Goal: Task Accomplishment & Management: Manage account settings

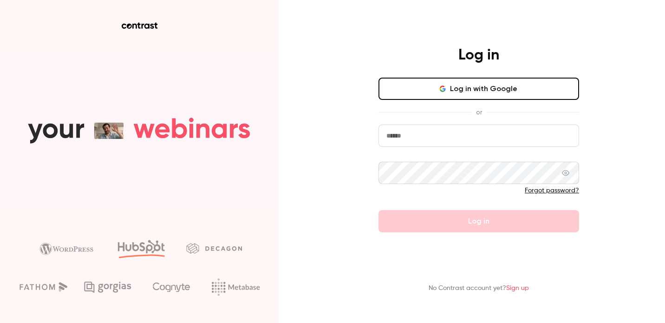
click at [430, 92] on button "Log in with Google" at bounding box center [479, 89] width 201 height 22
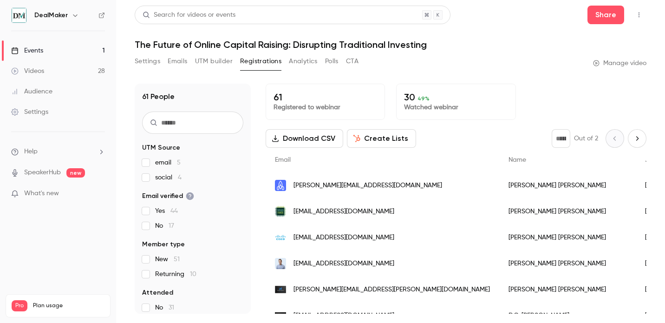
click at [90, 47] on link "Events 1" at bounding box center [58, 50] width 116 height 20
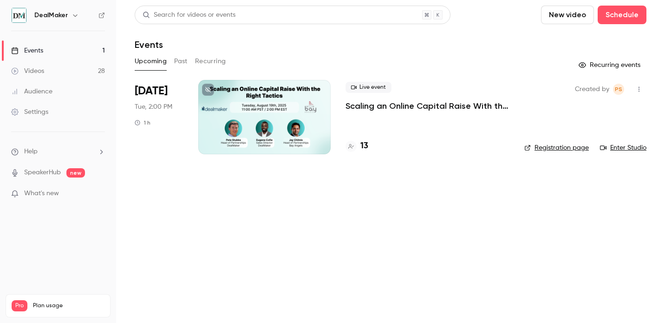
click at [308, 123] on div at bounding box center [264, 117] width 132 height 74
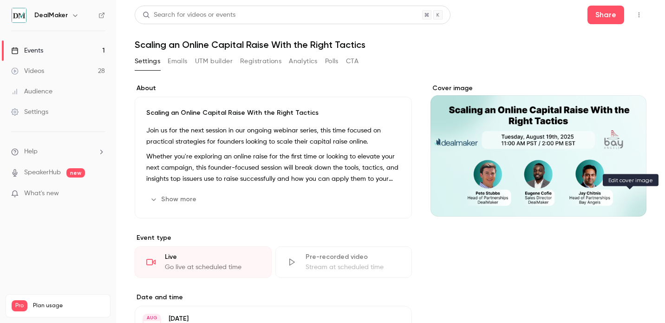
click at [632, 202] on icon "Cover image" at bounding box center [630, 199] width 10 height 7
click at [631, 202] on icon "Cover image" at bounding box center [630, 199] width 10 height 7
click at [628, 202] on icon "Cover image" at bounding box center [630, 199] width 10 height 7
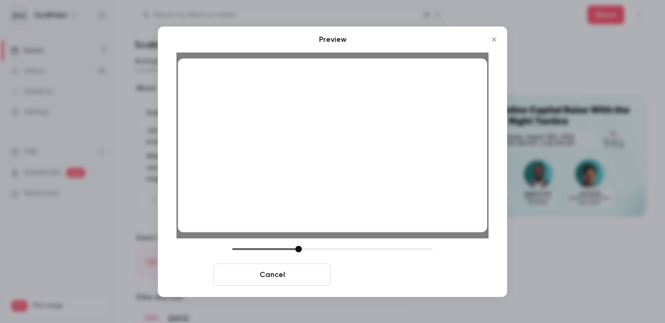
click at [400, 285] on button "Save cover" at bounding box center [392, 274] width 117 height 22
click at [391, 274] on button "Save cover" at bounding box center [392, 274] width 117 height 22
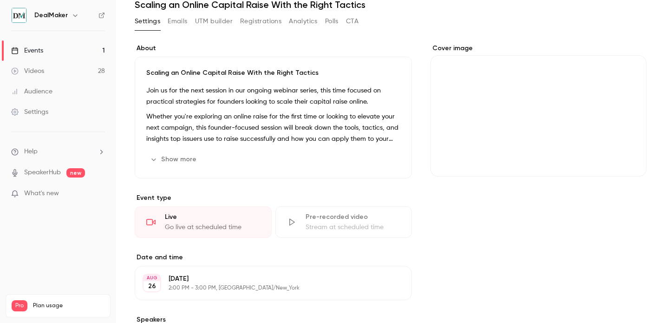
scroll to position [115, 0]
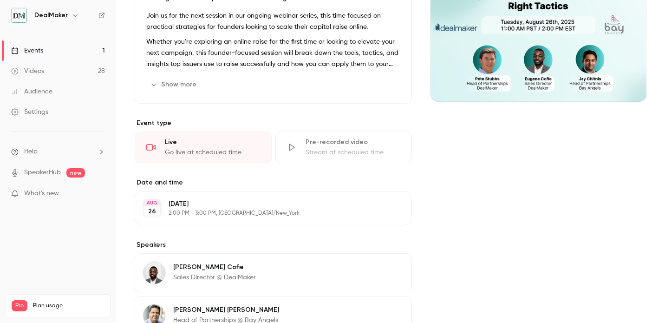
click at [168, 82] on button "Show more" at bounding box center [174, 84] width 56 height 15
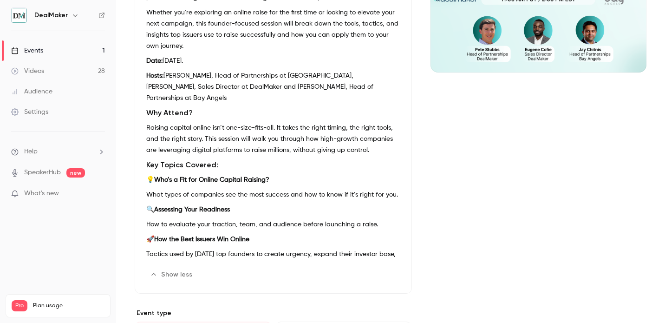
scroll to position [0, 0]
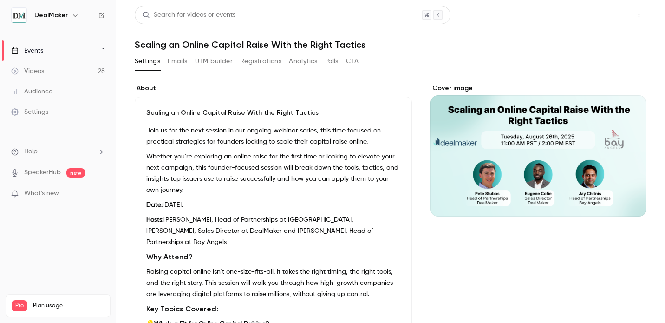
click at [604, 15] on button "Share" at bounding box center [606, 15] width 37 height 19
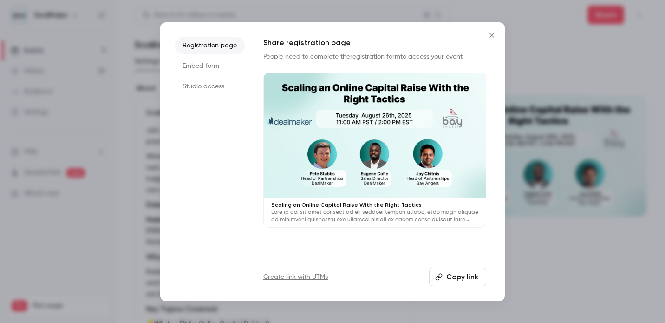
click at [459, 281] on button "Copy link" at bounding box center [457, 277] width 57 height 19
click at [488, 39] on button "Close" at bounding box center [492, 35] width 19 height 19
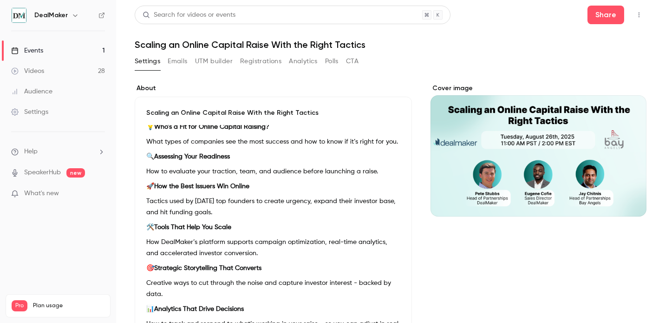
click at [602, 26] on header "Search for videos or events Share Scaling an Online Capital Raise With the Righ…" at bounding box center [391, 28] width 512 height 45
click at [598, 20] on button "Share" at bounding box center [606, 15] width 37 height 19
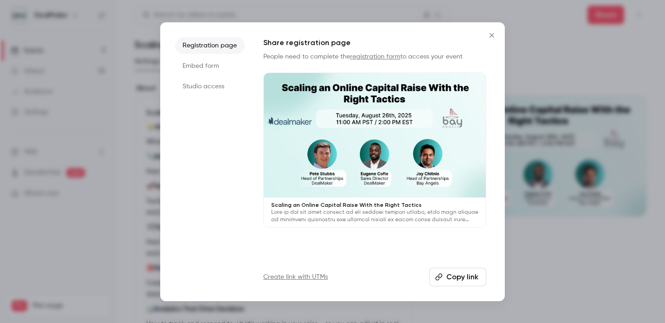
click at [454, 280] on button "Copy link" at bounding box center [457, 277] width 57 height 19
